Goal: Information Seeking & Learning: Learn about a topic

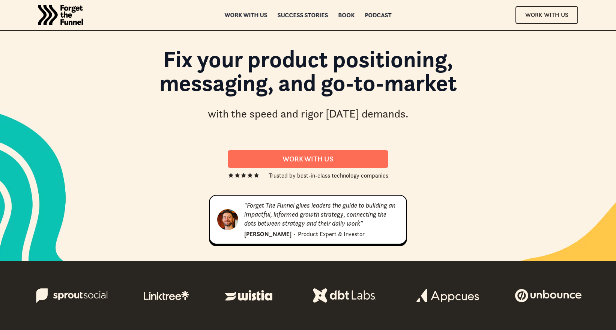
click at [245, 11] on div "ABOUT ABOUT Work with us Work with us Success Stories Success Stories Book Book…" at bounding box center [308, 15] width 608 height 30
click at [242, 12] on div "Work with us" at bounding box center [246, 14] width 43 height 5
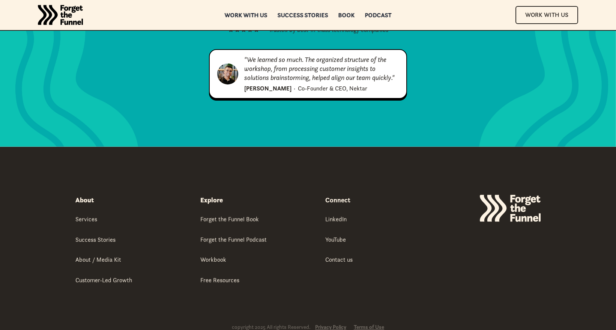
scroll to position [3889, 0]
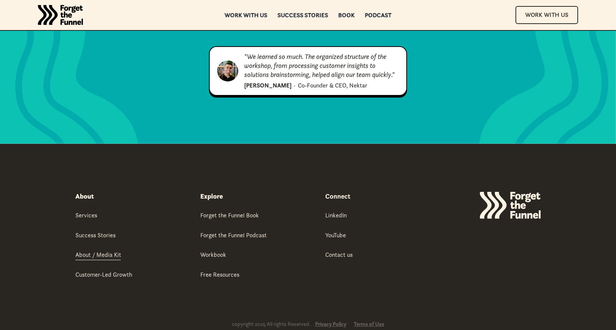
click at [88, 250] on div "About / Media Kit" at bounding box center [98, 254] width 46 height 8
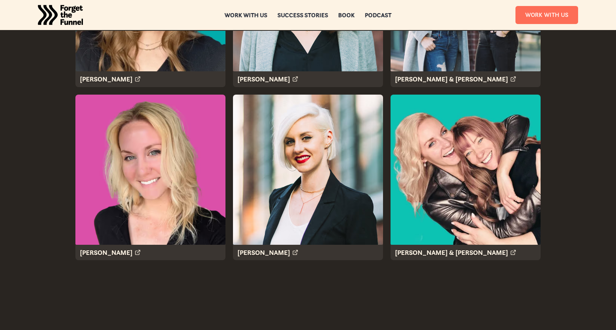
scroll to position [2176, 0]
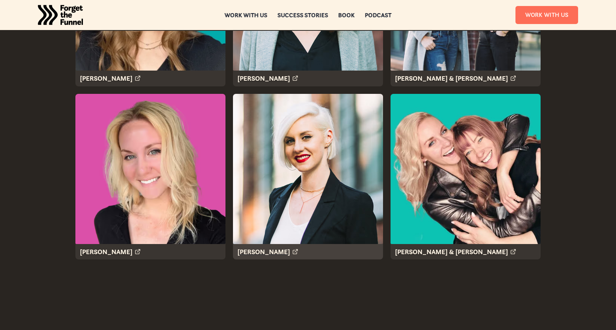
click at [285, 216] on img at bounding box center [308, 169] width 150 height 150
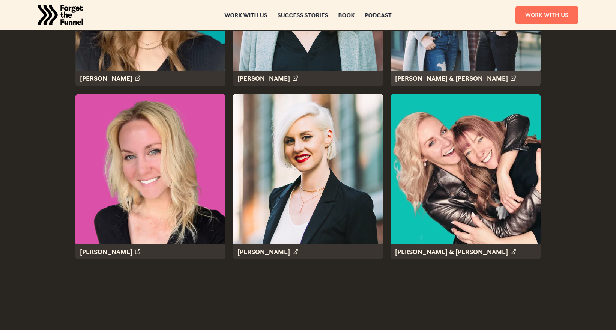
click at [440, 74] on div "Georgiana & Claire" at bounding box center [451, 78] width 113 height 8
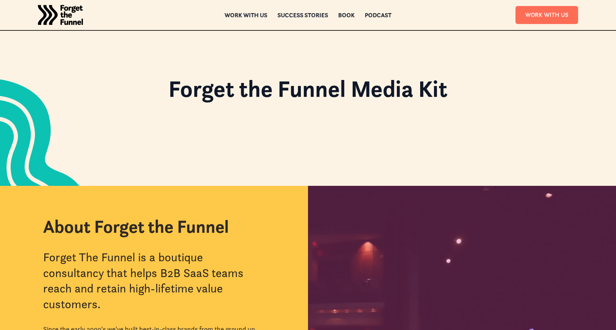
scroll to position [0, 0]
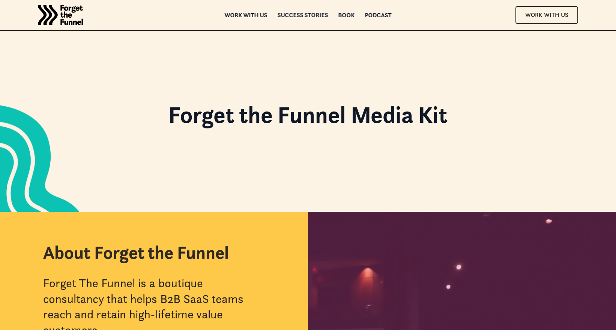
click at [292, 13] on div "Success Stories" at bounding box center [303, 14] width 51 height 5
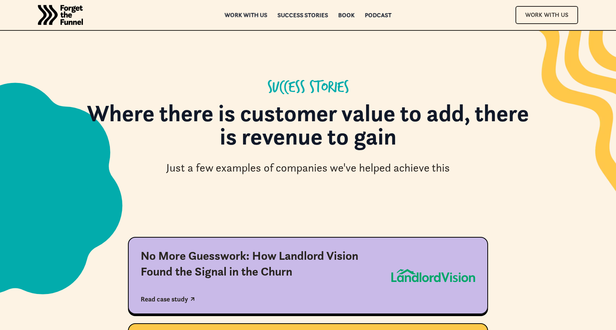
click at [247, 14] on div "Work with us" at bounding box center [246, 14] width 43 height 5
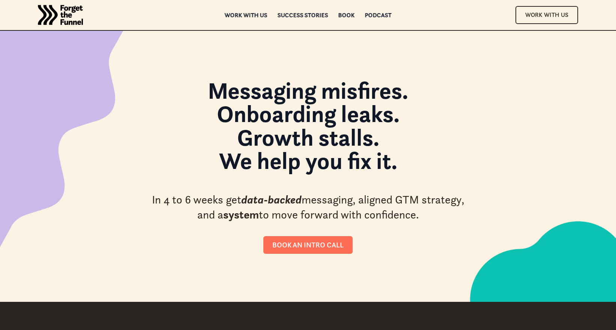
click at [56, 14] on img "home" at bounding box center [60, 15] width 45 height 30
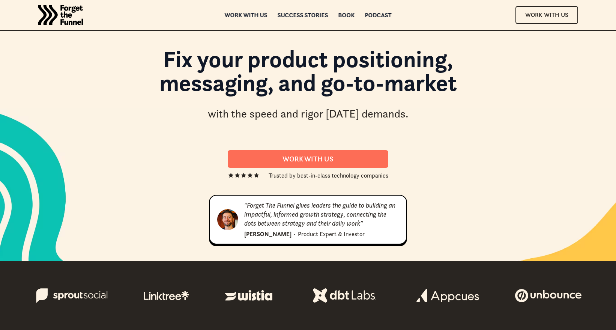
click at [245, 15] on div "Work with us" at bounding box center [246, 14] width 43 height 5
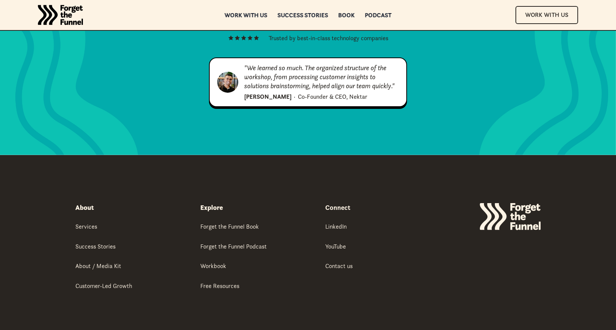
scroll to position [3879, 0]
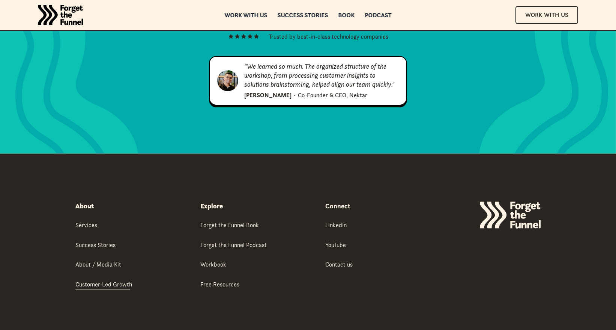
click at [85, 280] on div "Customer-Led Growth" at bounding box center [103, 284] width 57 height 8
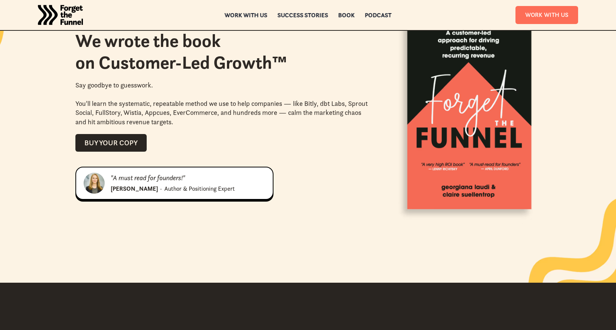
scroll to position [823, 0]
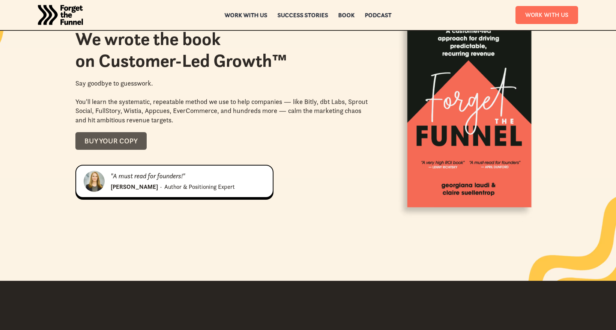
click at [129, 140] on div "Buy your copy" at bounding box center [110, 141] width 53 height 9
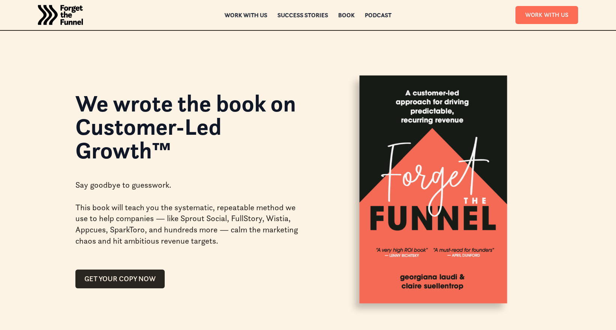
scroll to position [23, 0]
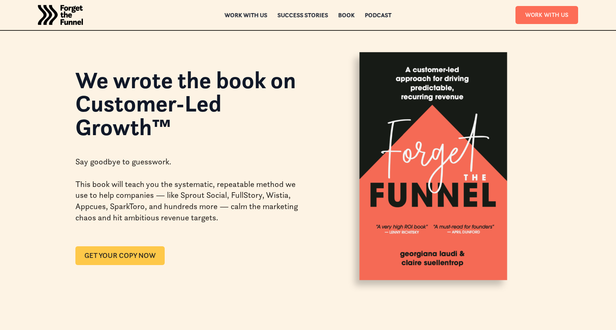
click at [136, 252] on link "GET YOUR COPY NOW" at bounding box center [119, 255] width 89 height 19
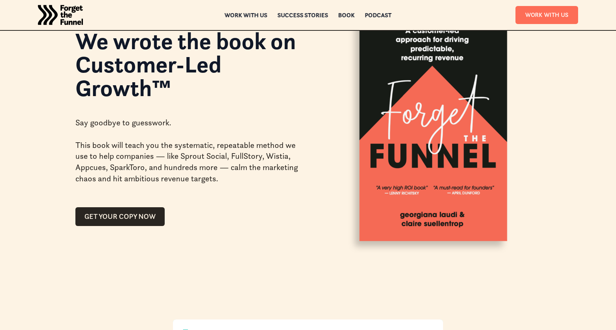
scroll to position [0, 0]
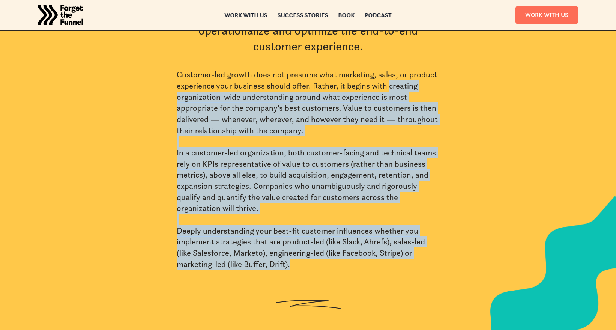
scroll to position [410, 0]
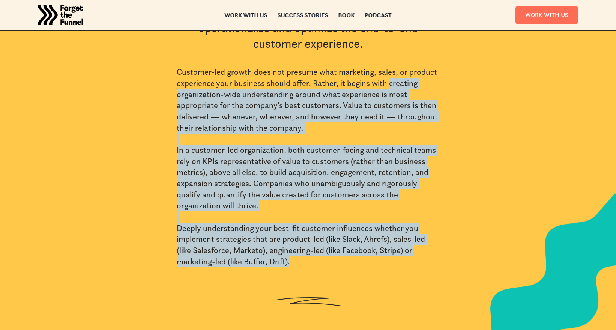
drag, startPoint x: 389, startPoint y: 146, endPoint x: 300, endPoint y: 265, distance: 148.4
click at [300, 265] on div "Customer-led growth does not presume what marketing, sales, or product experien…" at bounding box center [308, 166] width 263 height 200
copy div "creating organization-wide understanding around what experience is most appropr…"
click at [409, 84] on div "Customer-led growth does not presume what marketing, sales, or product experien…" at bounding box center [308, 166] width 263 height 200
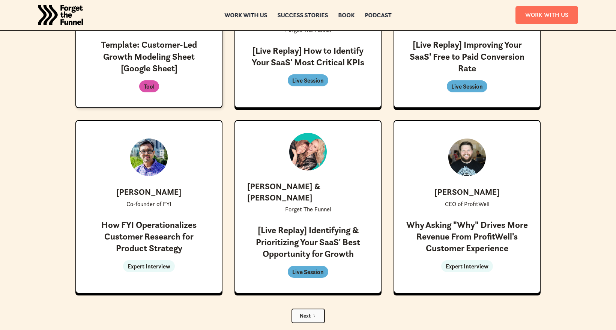
scroll to position [2108, 0]
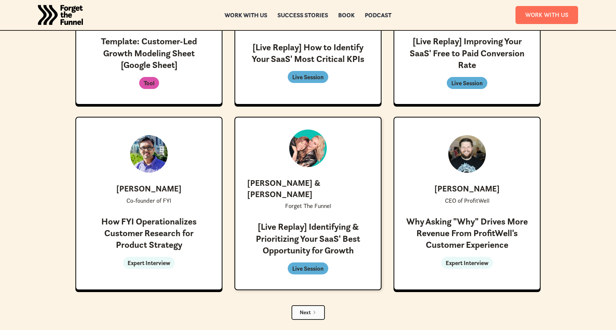
click at [309, 264] on p "Live Session" at bounding box center [308, 268] width 32 height 9
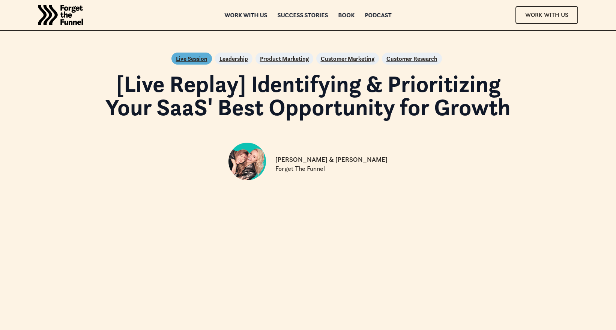
click at [405, 57] on p "Customer Research" at bounding box center [411, 58] width 51 height 9
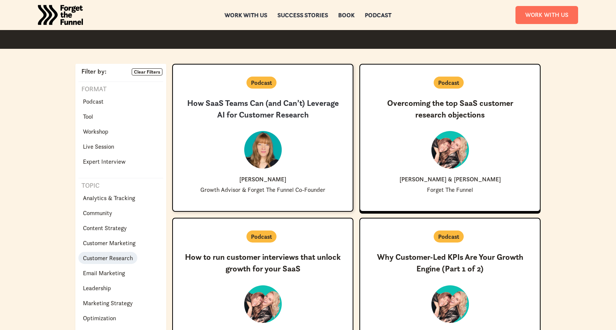
scroll to position [155, 0]
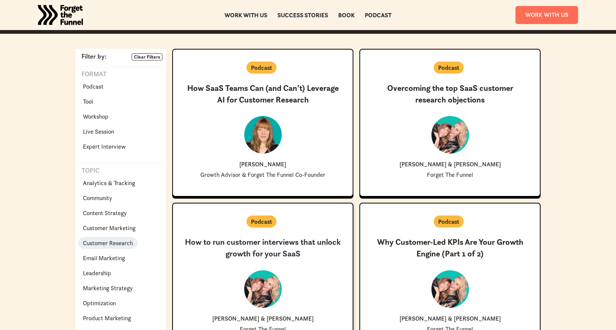
click at [278, 255] on h3 "How to run customer interviews that unlock growth for your SaaS" at bounding box center [263, 247] width 156 height 23
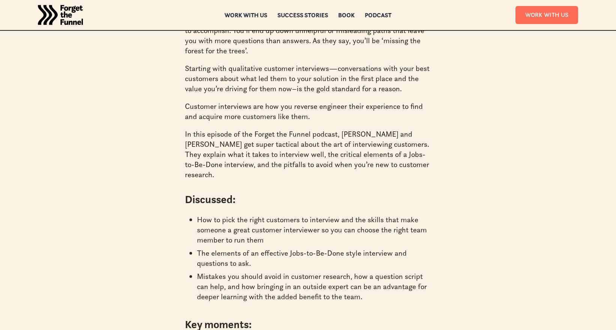
scroll to position [540, 0]
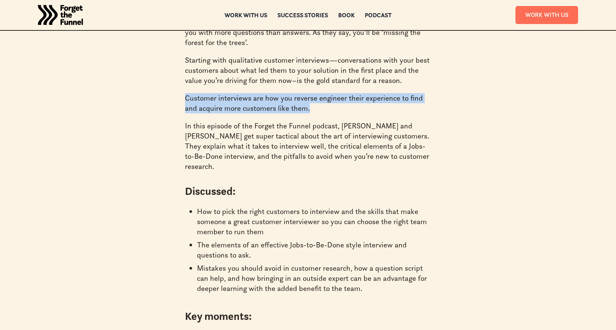
drag, startPoint x: 186, startPoint y: 98, endPoint x: 319, endPoint y: 104, distance: 133.3
click at [319, 104] on p "Customer interviews are how you reverse engineer their experience to find and a…" at bounding box center [308, 103] width 246 height 20
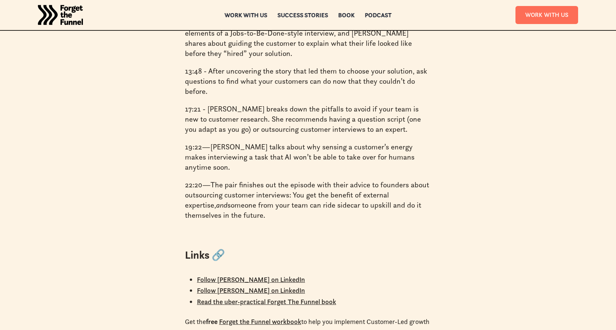
scroll to position [996, 0]
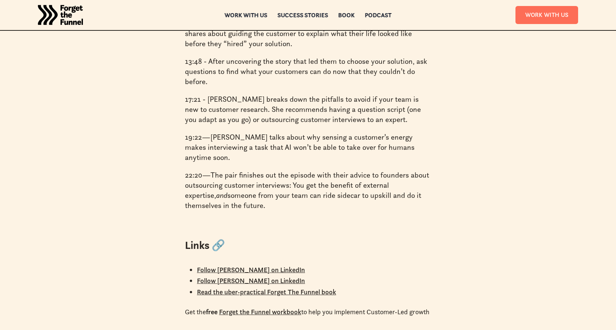
click at [281, 94] on p "17:21 - [PERSON_NAME] breaks down the pitfalls to avoid if your team is new to …" at bounding box center [308, 109] width 246 height 30
